Goal: Task Accomplishment & Management: Manage account settings

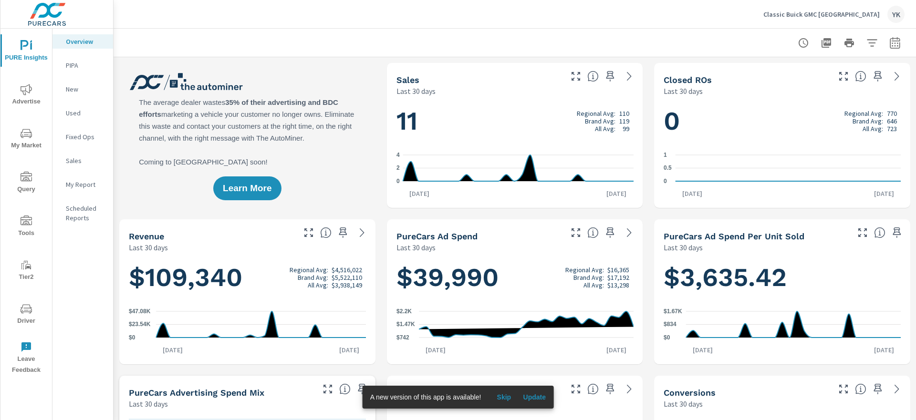
scroll to position [0, 0]
click at [15, 101] on span "Advertise" at bounding box center [26, 95] width 46 height 23
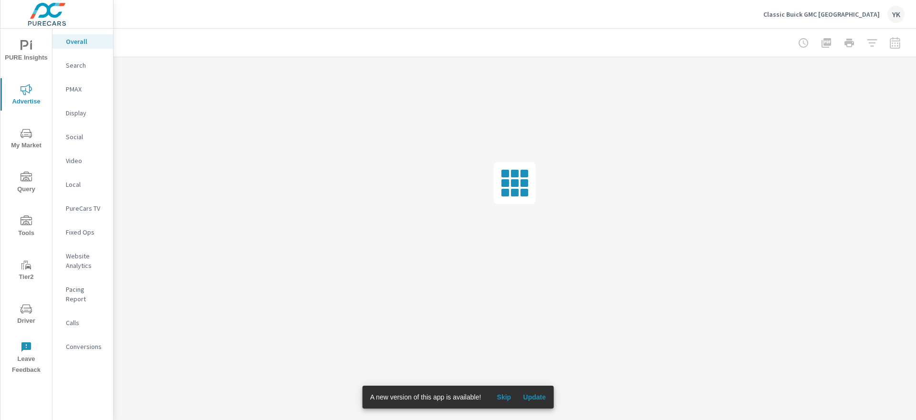
click at [74, 114] on p "Display" at bounding box center [86, 113] width 40 height 10
click at [532, 400] on span "Update" at bounding box center [534, 397] width 23 height 9
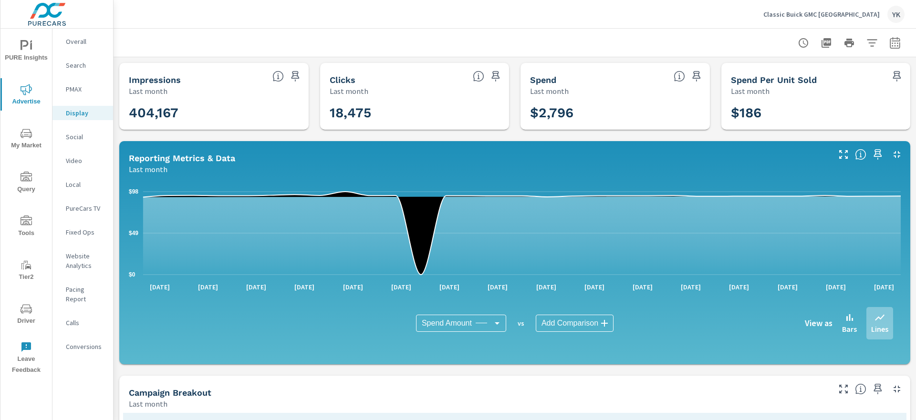
click at [895, 48] on icon "button" at bounding box center [895, 42] width 10 height 11
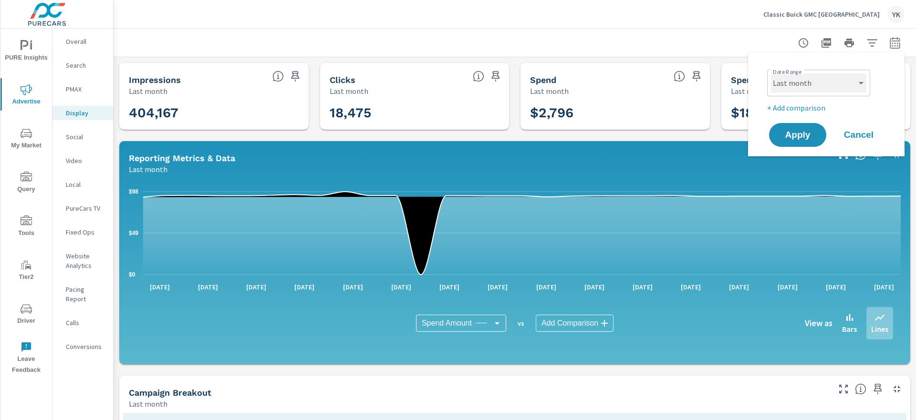
click at [809, 86] on select "Custom Yesterday Last week Last 7 days Last 14 days Last 30 days Last 45 days L…" at bounding box center [818, 82] width 95 height 19
click at [771, 73] on select "Custom Yesterday Last week Last 7 days Last 14 days Last 30 days Last 45 days L…" at bounding box center [818, 82] width 95 height 19
select select "Month to date"
drag, startPoint x: 809, startPoint y: 86, endPoint x: 798, endPoint y: 127, distance: 42.4
click at [798, 127] on button "Apply" at bounding box center [797, 135] width 59 height 25
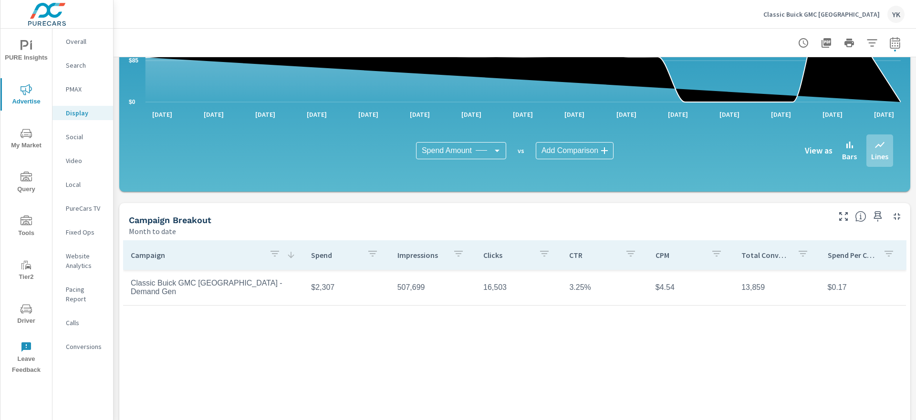
scroll to position [163, 0]
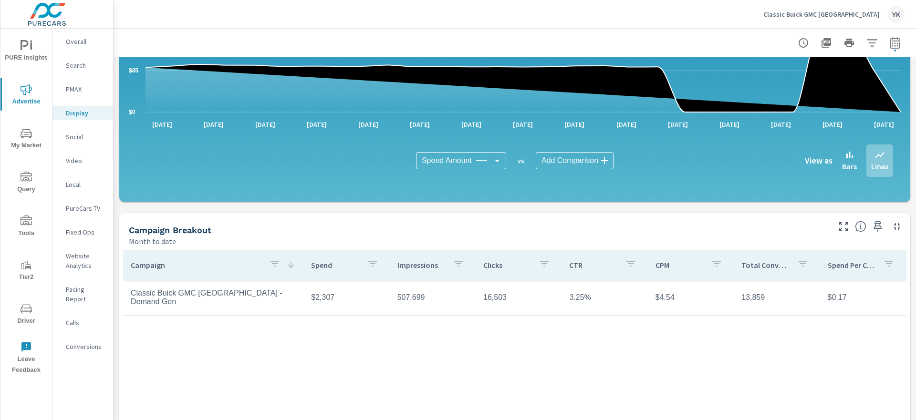
click at [278, 271] on div "button" at bounding box center [274, 265] width 11 height 14
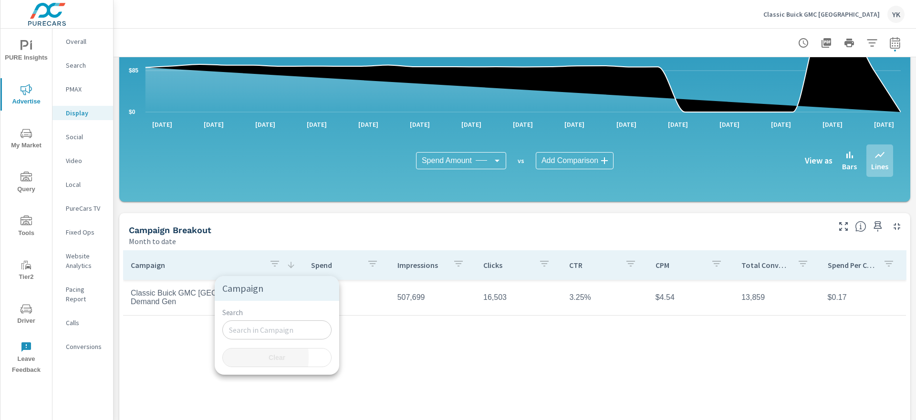
click at [226, 357] on button "Clear" at bounding box center [276, 357] width 109 height 19
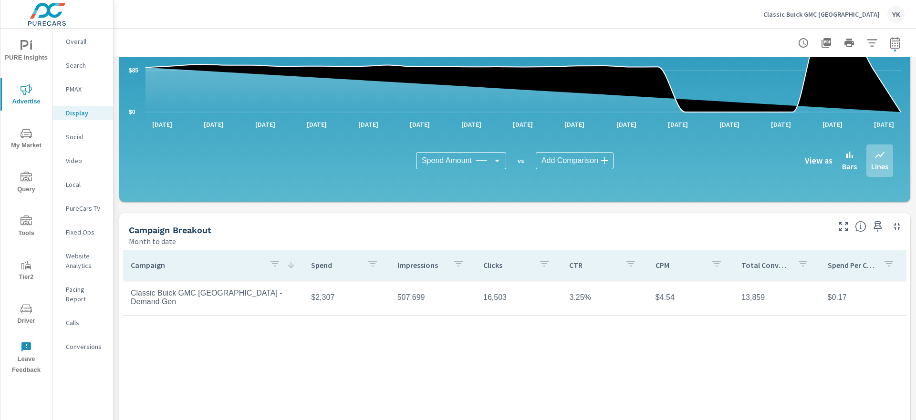
click at [180, 352] on div "Campaign Spend Impressions Clicks CTR CPM Total Conversions Spend Per Conversio…" at bounding box center [514, 374] width 783 height 246
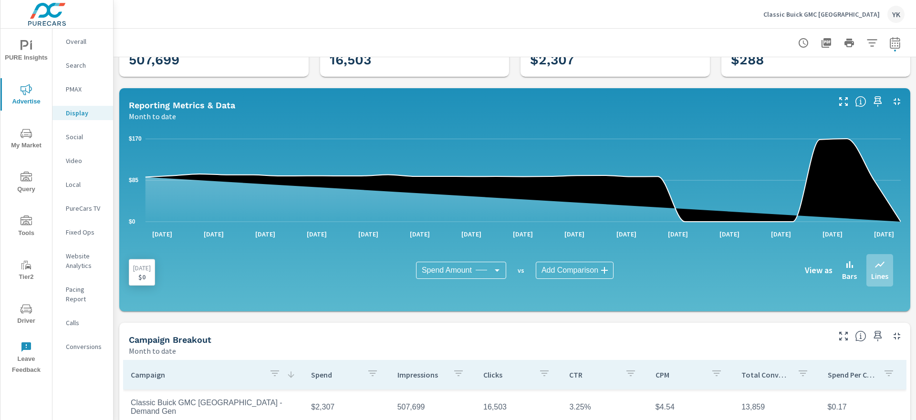
scroll to position [35, 0]
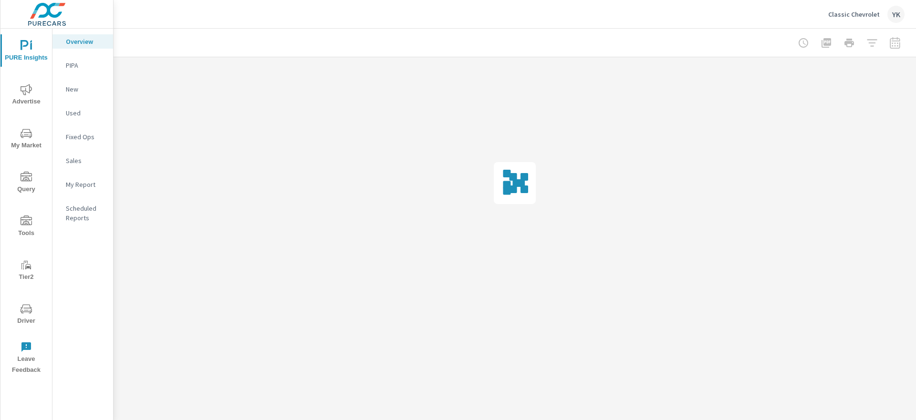
click at [30, 92] on icon "nav menu" at bounding box center [26, 89] width 11 height 11
click at [76, 114] on p "Display" at bounding box center [86, 113] width 40 height 10
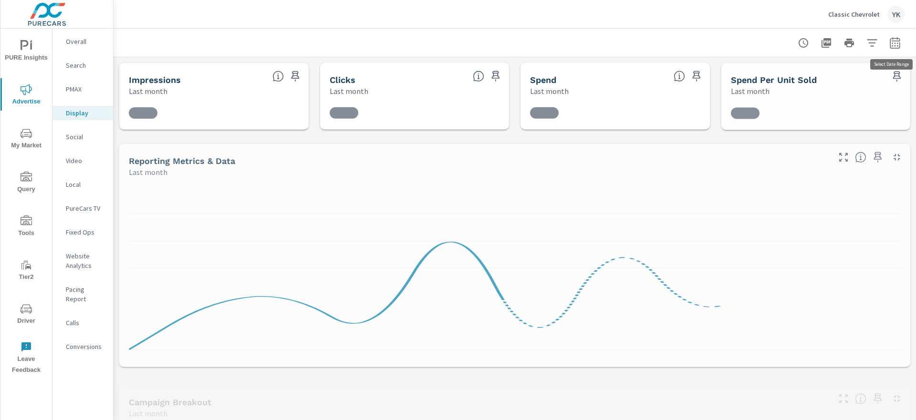
click at [892, 46] on icon "button" at bounding box center [894, 42] width 11 height 11
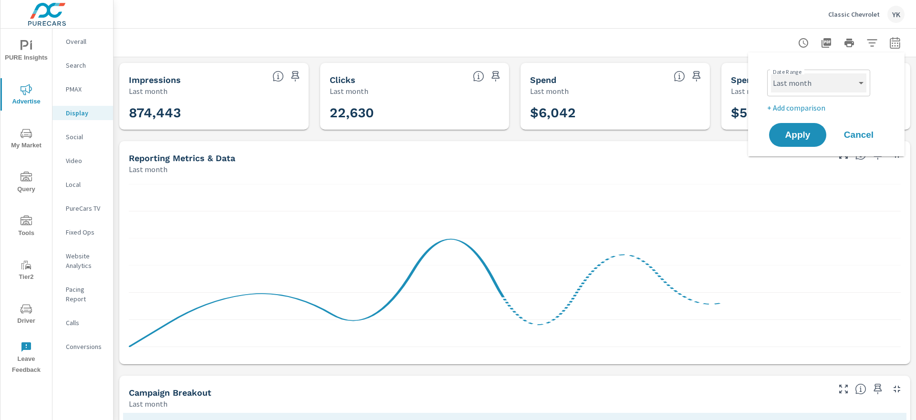
click at [841, 79] on select "Custom Yesterday Last week Last 7 days Last 14 days Last 30 days Last 45 days L…" at bounding box center [818, 82] width 95 height 19
click at [771, 73] on select "Custom Yesterday Last week Last 7 days Last 14 days Last 30 days Last 45 days L…" at bounding box center [818, 82] width 95 height 19
select select "Month to date"
drag, startPoint x: 841, startPoint y: 79, endPoint x: 797, endPoint y: 140, distance: 75.5
click at [797, 140] on span "Apply" at bounding box center [797, 135] width 39 height 9
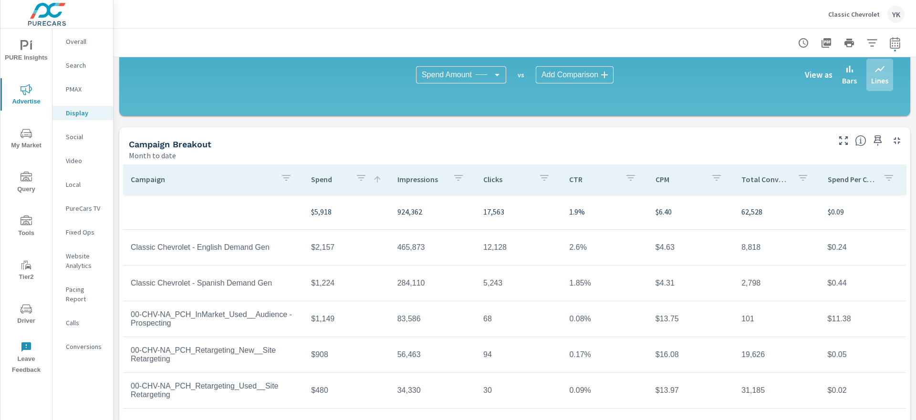
scroll to position [247, 0]
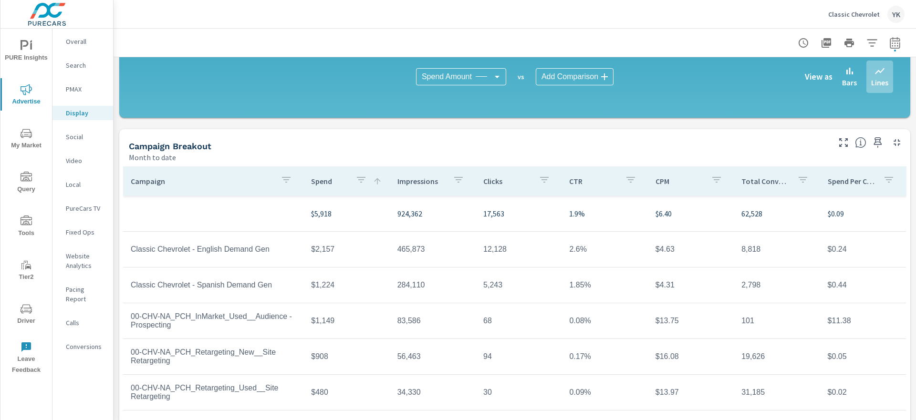
click at [855, 15] on p "Classic Chevrolet" at bounding box center [854, 14] width 52 height 9
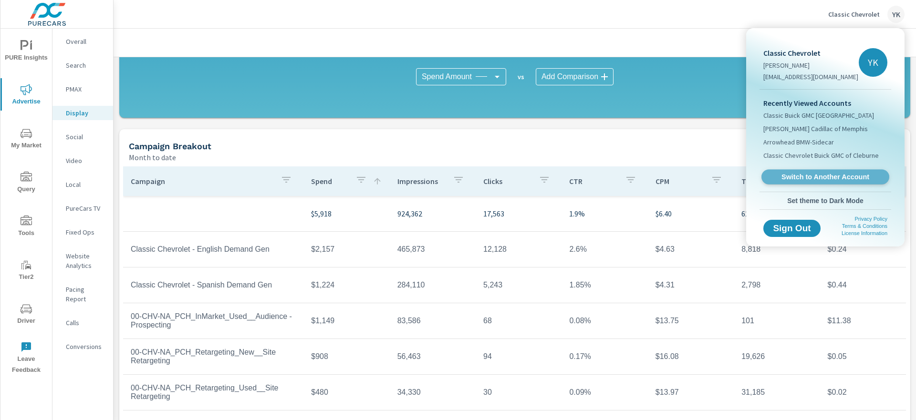
click at [792, 179] on span "Switch to Another Account" at bounding box center [825, 177] width 117 height 9
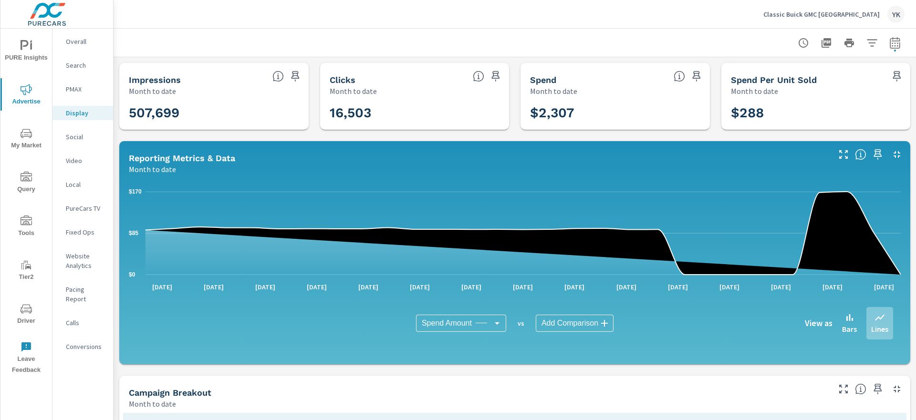
click at [827, 15] on p "Classic Buick GMC [GEOGRAPHIC_DATA]" at bounding box center [821, 14] width 116 height 9
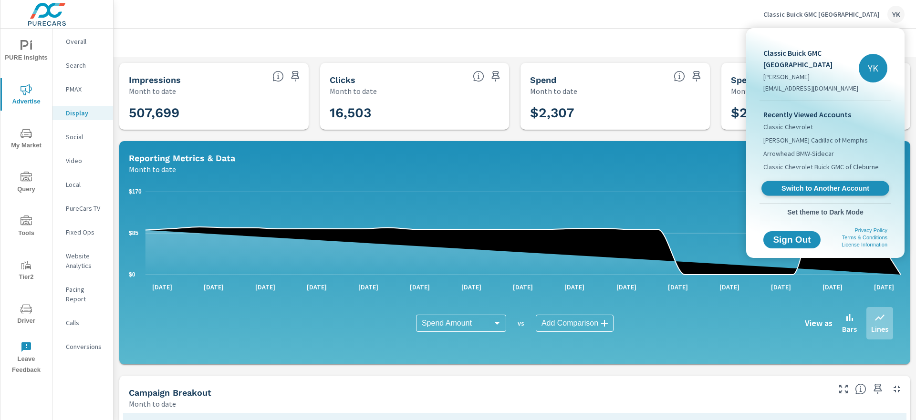
click at [795, 184] on span "Switch to Another Account" at bounding box center [825, 188] width 117 height 9
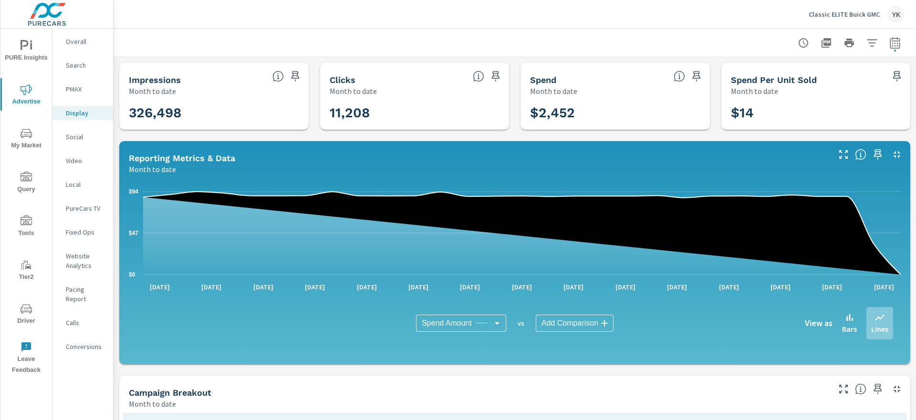
click at [841, 11] on p "Classic ELITE Buick GMC" at bounding box center [844, 14] width 71 height 9
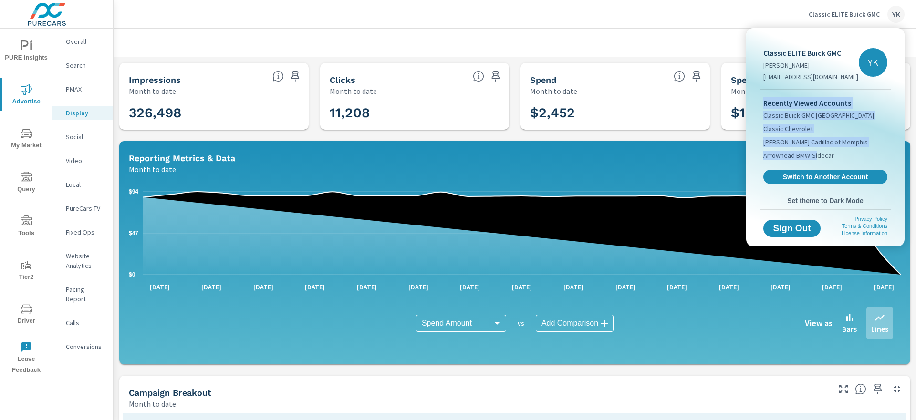
drag, startPoint x: 817, startPoint y: 157, endPoint x: 816, endPoint y: 169, distance: 12.4
click at [816, 169] on div "Recently Viewed Accounts Classic Buick GMC Arlington Classic Chevrolet Landers …" at bounding box center [826, 141] width 132 height 102
click at [814, 179] on span "Switch to Another Account" at bounding box center [825, 177] width 117 height 9
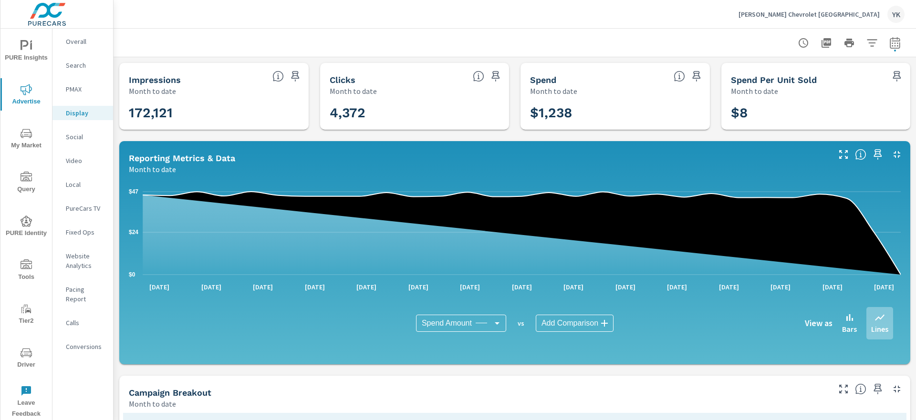
click at [775, 22] on button "Mike Maroone Chevrolet West Palm Beach YK" at bounding box center [822, 14] width 174 height 28
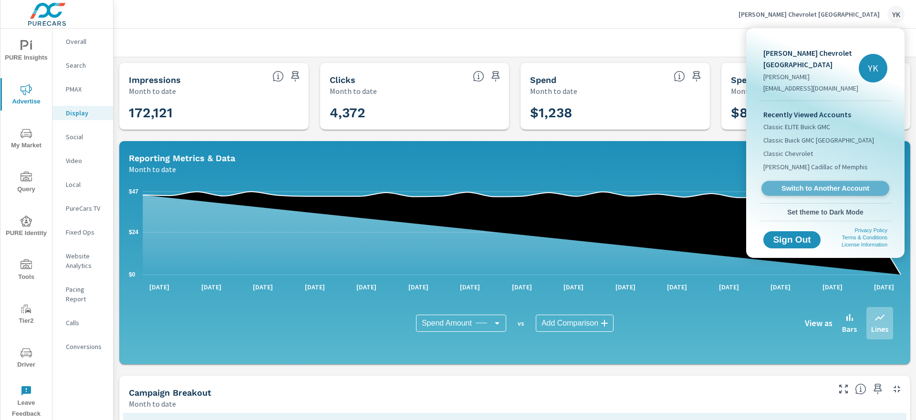
click at [783, 192] on span "Switch to Another Account" at bounding box center [825, 188] width 117 height 9
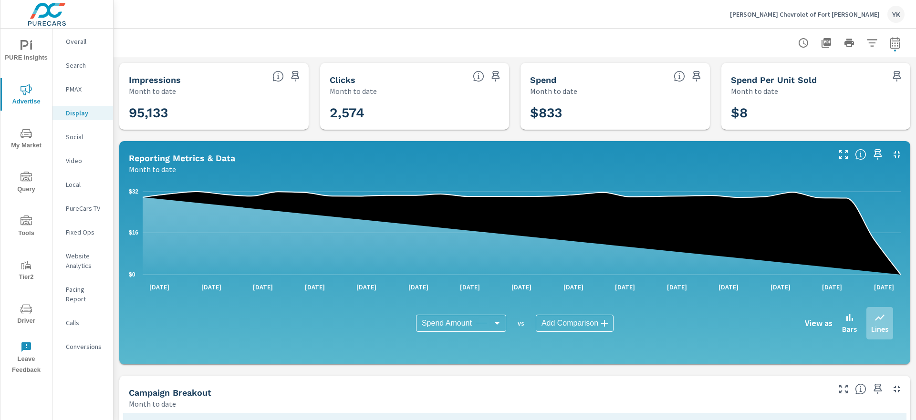
click at [493, 29] on div at bounding box center [515, 43] width 780 height 28
